Goal: Navigation & Orientation: Find specific page/section

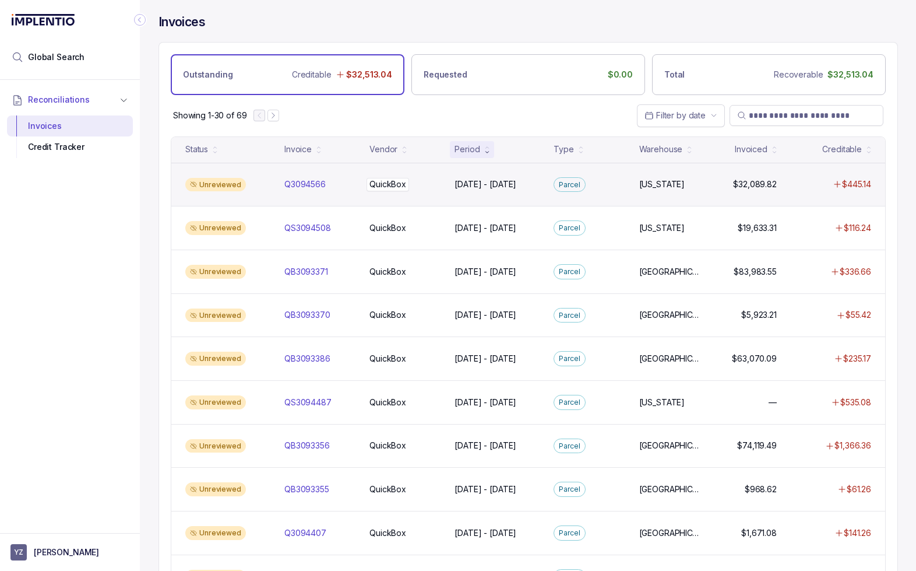
click at [439, 187] on div "QuickBox QuickBox" at bounding box center [404, 184] width 71 height 12
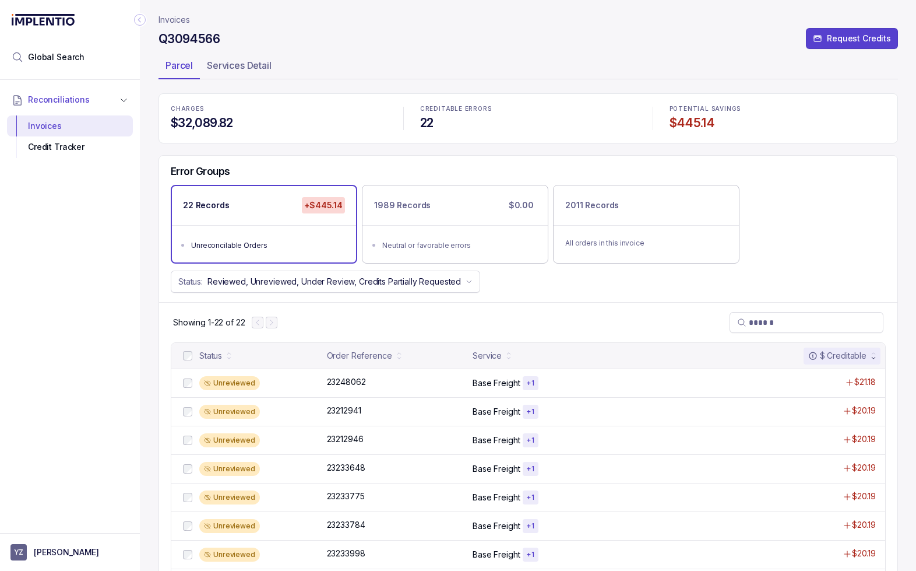
click at [177, 19] on p "Invoices" at bounding box center [174, 20] width 31 height 12
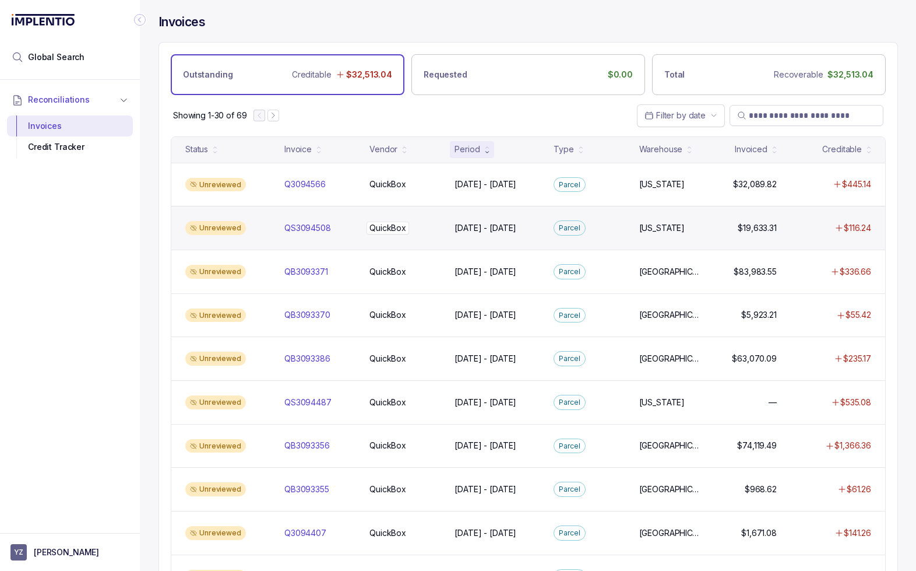
click at [378, 226] on p "QuickBox" at bounding box center [388, 227] width 43 height 13
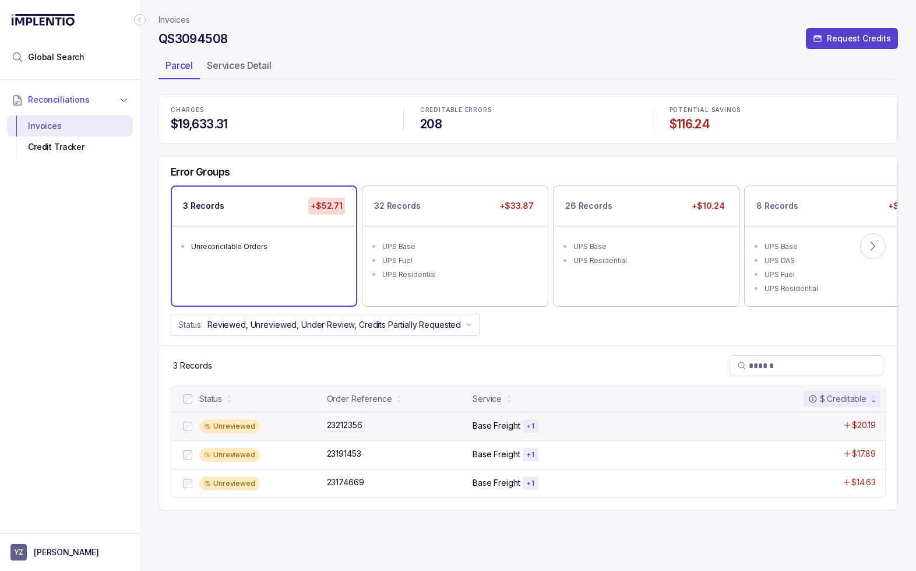
click at [414, 428] on div "23212356 23212356" at bounding box center [396, 425] width 139 height 12
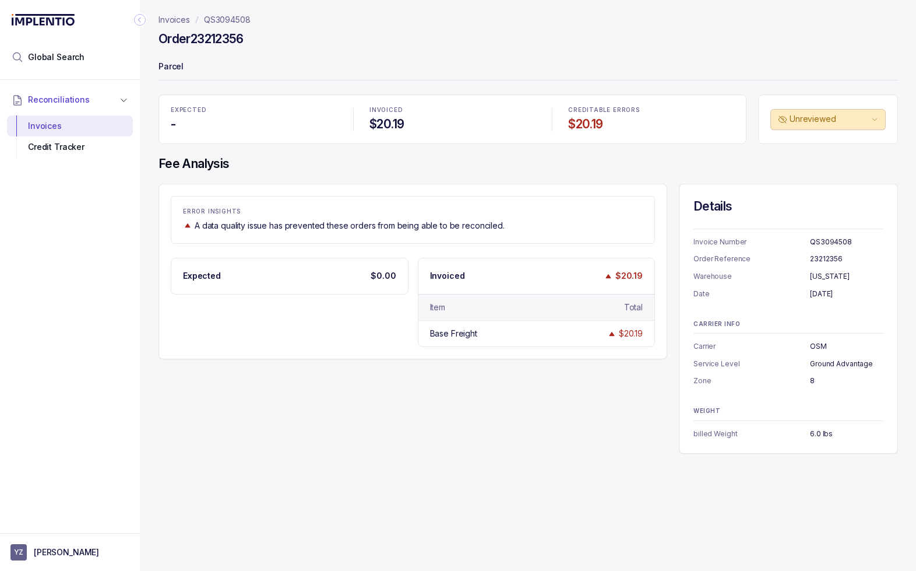
click at [228, 19] on p "QS3094508" at bounding box center [227, 20] width 47 height 12
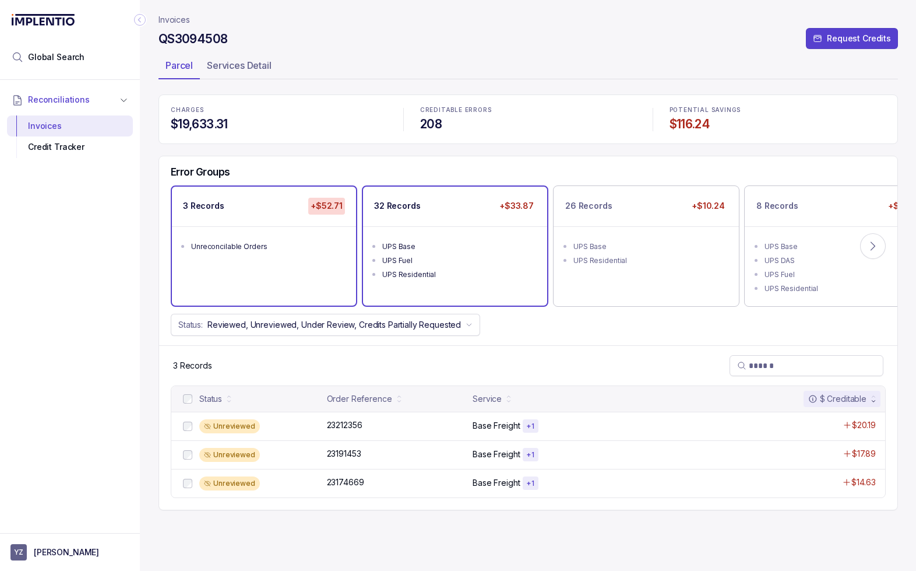
click at [470, 264] on div "UPS Fuel" at bounding box center [458, 261] width 153 height 12
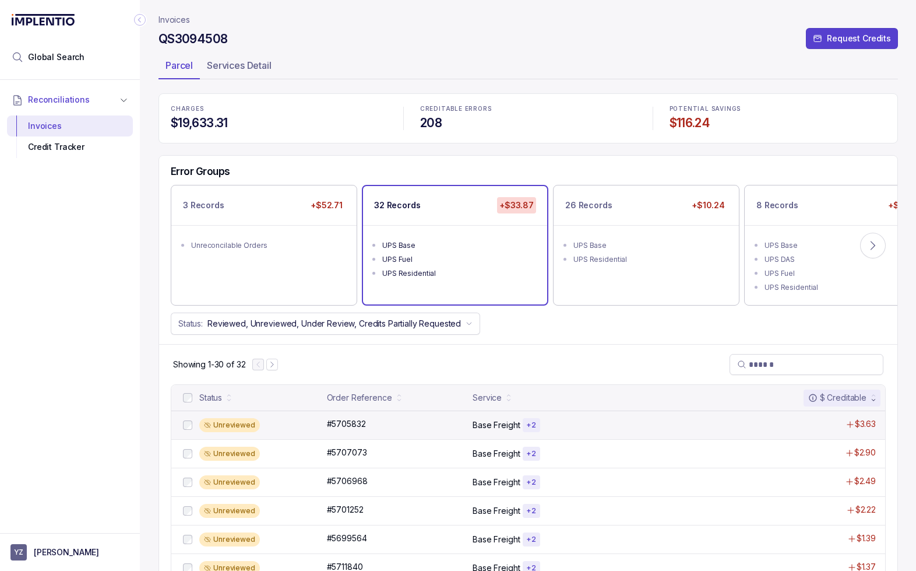
scroll to position [71, 0]
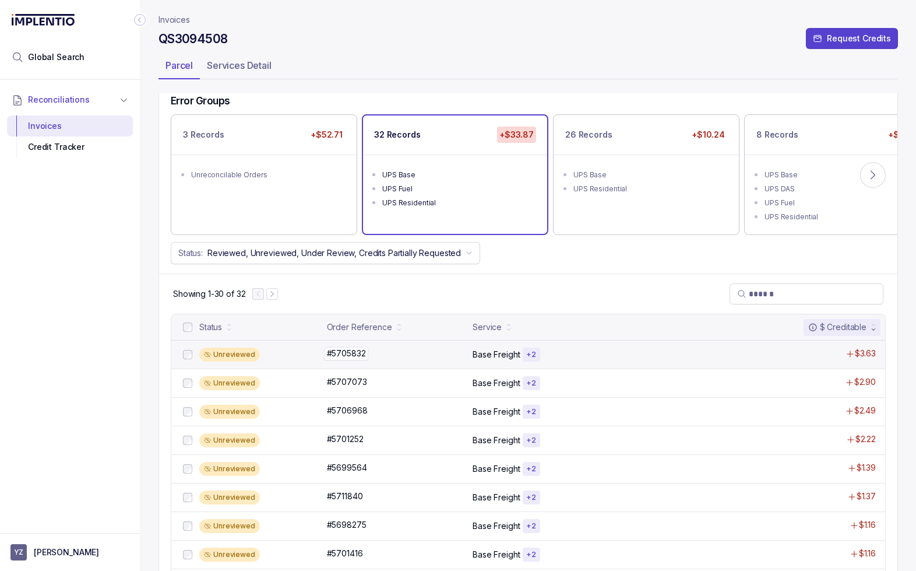
click at [418, 357] on div "#5705832 #5705832" at bounding box center [396, 353] width 139 height 12
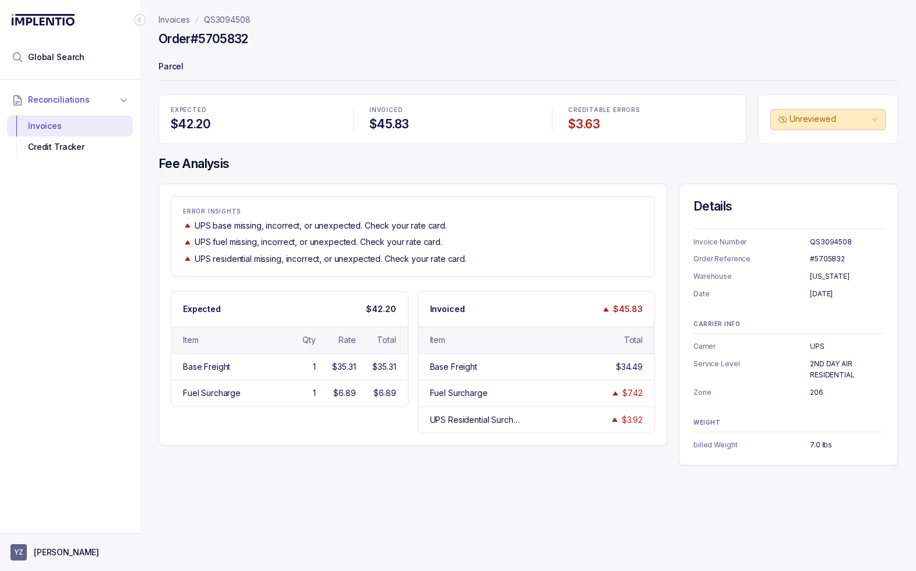
click at [62, 556] on p "[PERSON_NAME]" at bounding box center [66, 552] width 65 height 12
click at [43, 522] on p "Logout" at bounding box center [77, 527] width 97 height 12
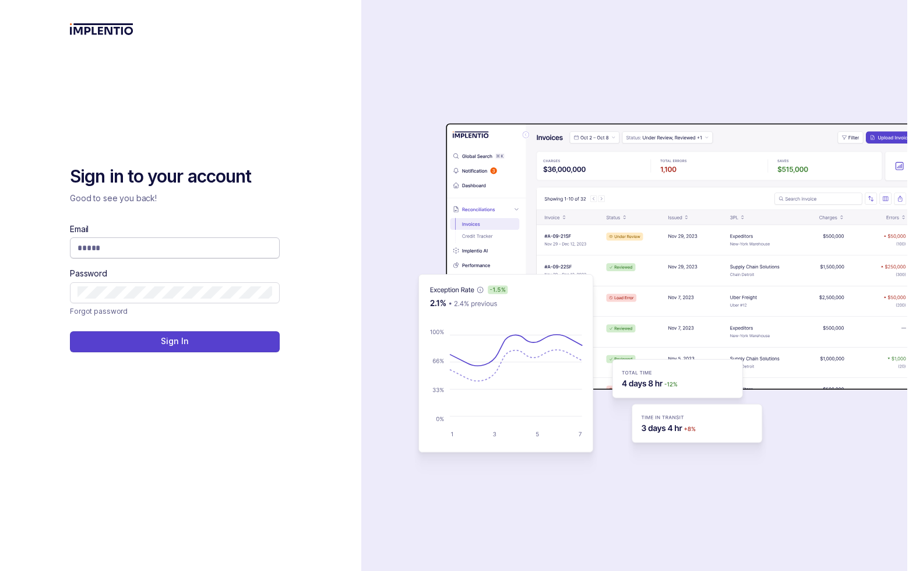
drag, startPoint x: 155, startPoint y: 242, endPoint x: 167, endPoint y: 247, distance: 12.9
click at [156, 243] on input "Email" at bounding box center [175, 248] width 195 height 12
type input "**********"
